Goal: Complete application form

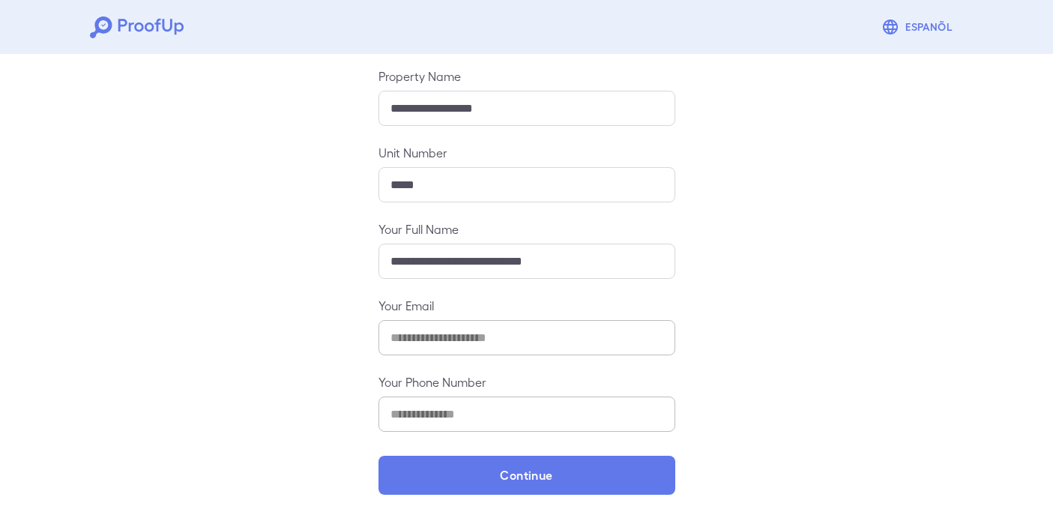
scroll to position [164, 0]
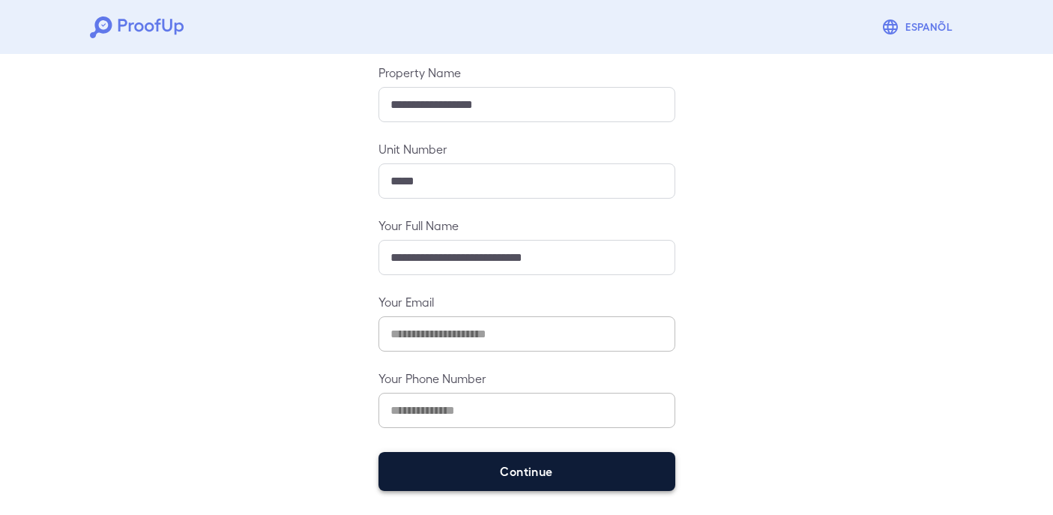
click at [496, 465] on button "Continue" at bounding box center [527, 471] width 297 height 39
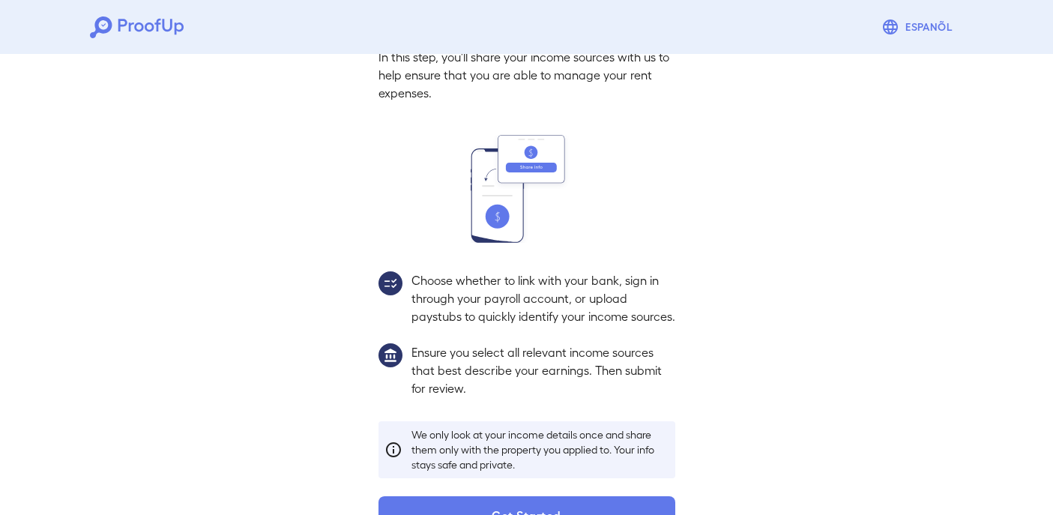
scroll to position [142, 0]
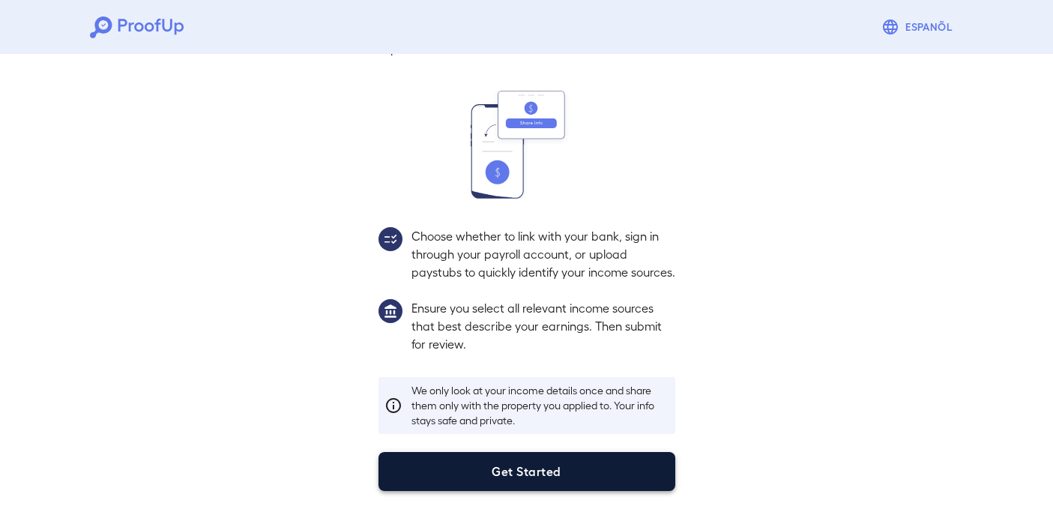
click at [530, 474] on button "Get Started" at bounding box center [527, 471] width 297 height 39
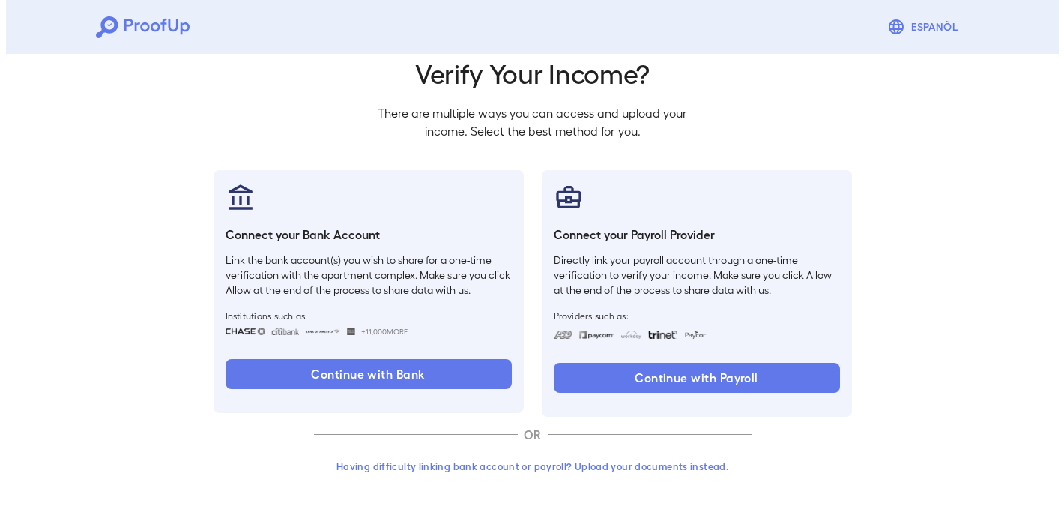
scroll to position [58, 0]
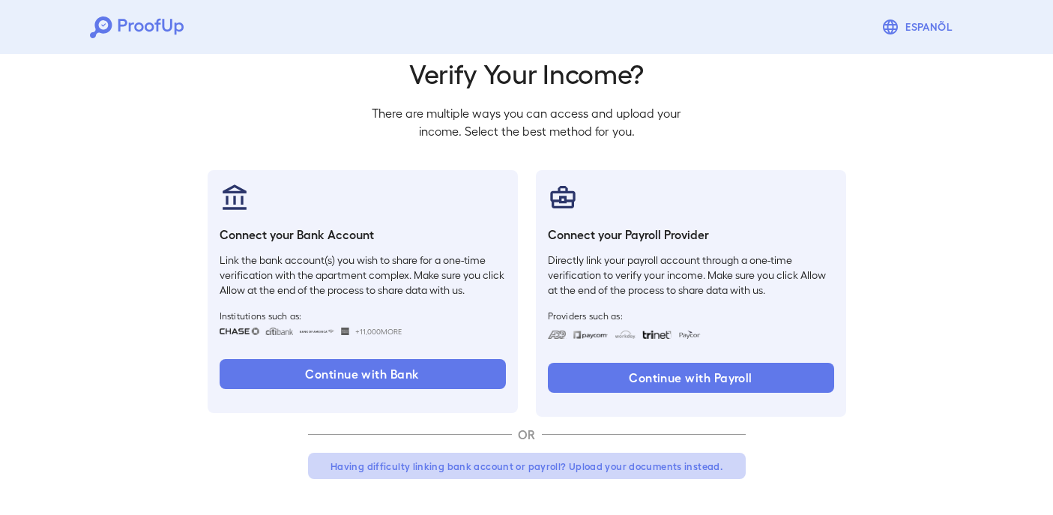
click at [511, 469] on button "Having difficulty linking bank account or payroll? Upload your documents instea…" at bounding box center [527, 466] width 438 height 27
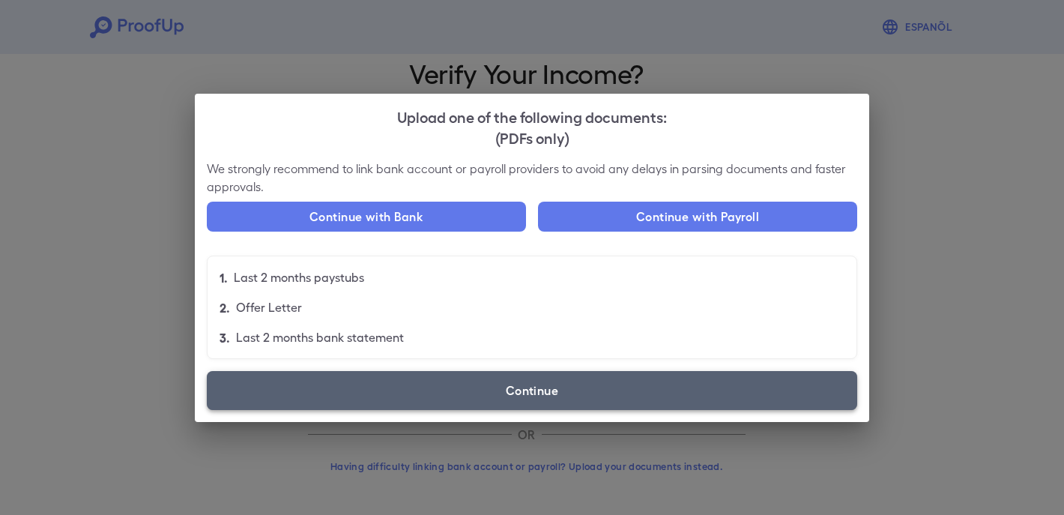
click at [528, 391] on label "Continue" at bounding box center [532, 390] width 651 height 39
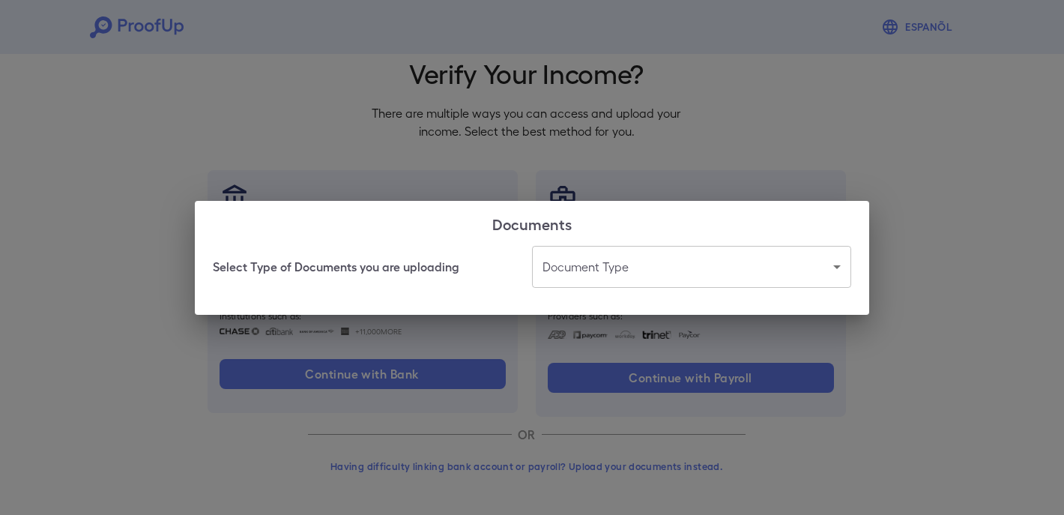
click at [621, 254] on body "Espanõl Go back How Would You Like to Verify Your Income? There are multiple wa…" at bounding box center [532, 228] width 1064 height 573
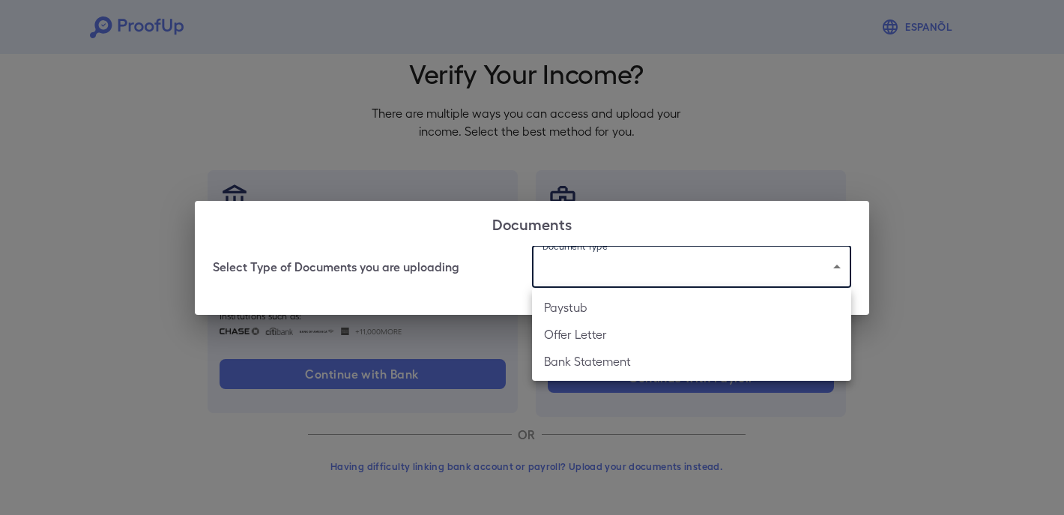
click at [603, 357] on li "Bank Statement" at bounding box center [691, 361] width 319 height 27
type input "**********"
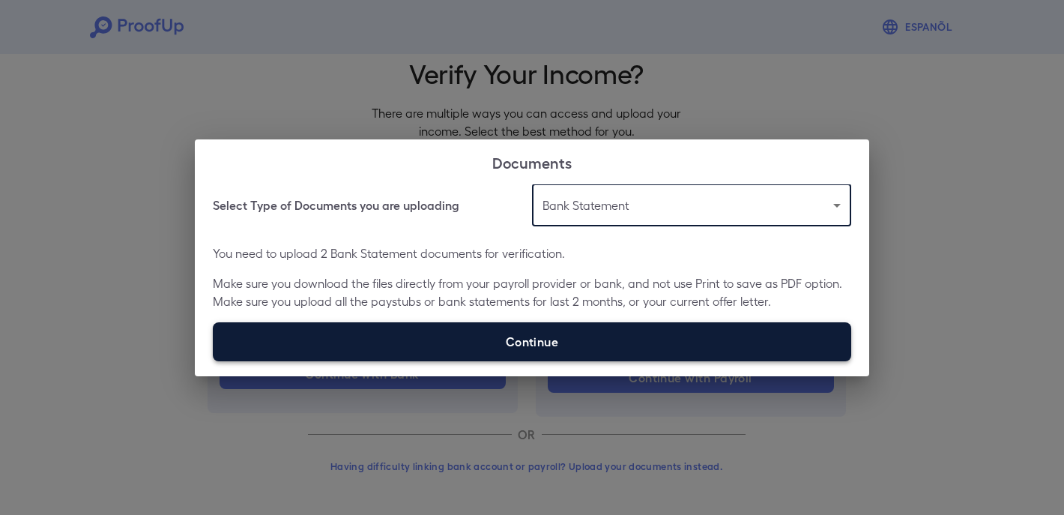
click at [537, 337] on label "Continue" at bounding box center [532, 341] width 639 height 39
click at [214, 361] on input "Continue" at bounding box center [213, 361] width 1 height 1
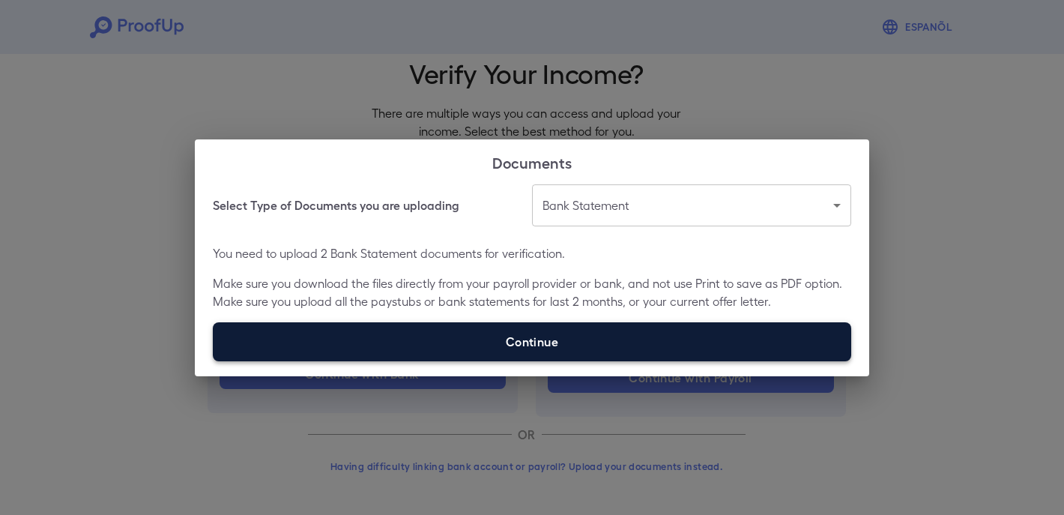
type input "**********"
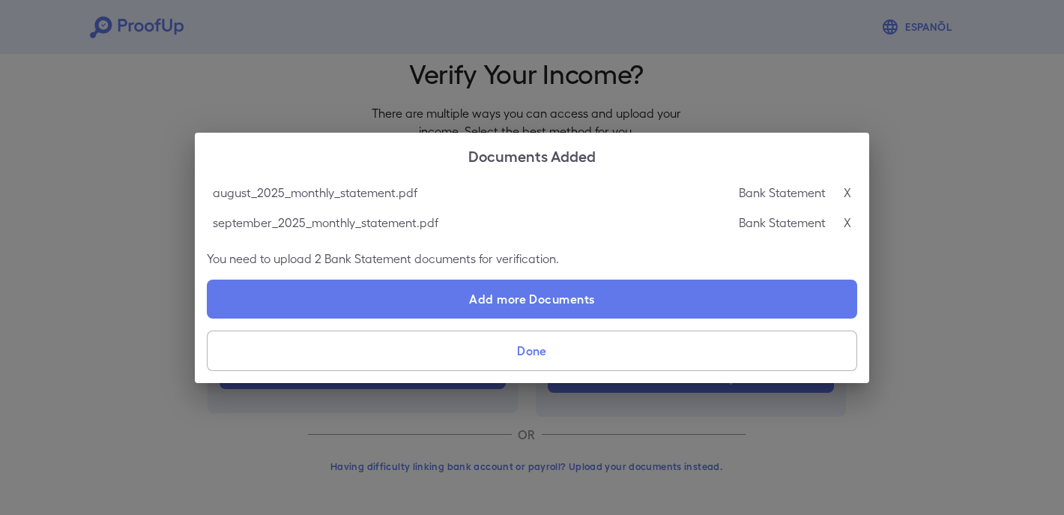
click at [552, 358] on button "Done" at bounding box center [532, 351] width 651 height 40
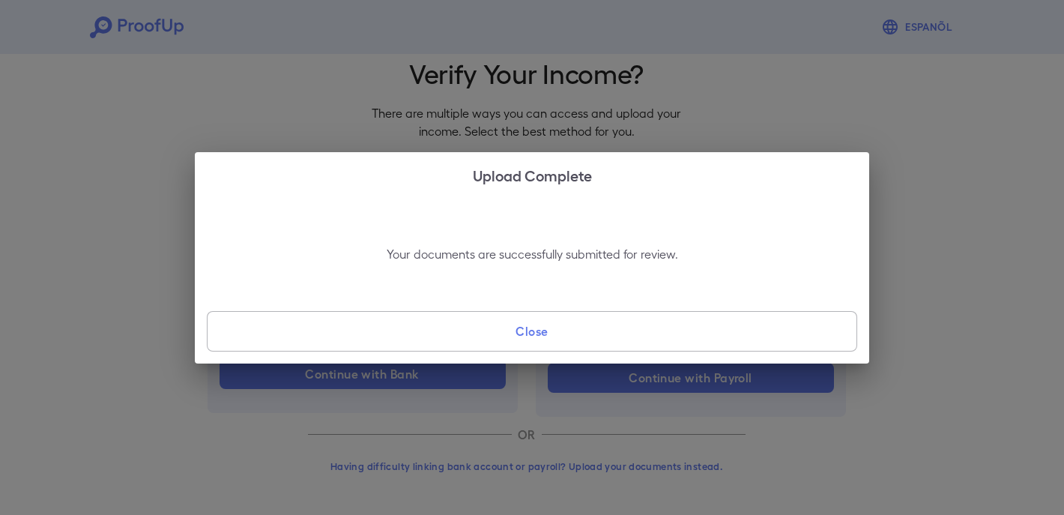
click at [544, 330] on button "Close" at bounding box center [532, 331] width 651 height 40
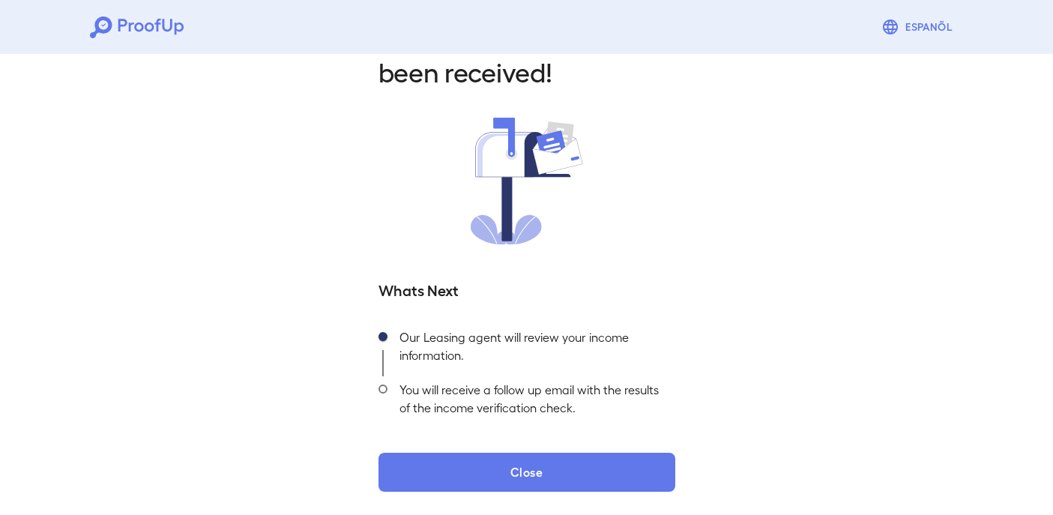
scroll to position [59, 0]
